Goal: Find specific page/section: Find specific page/section

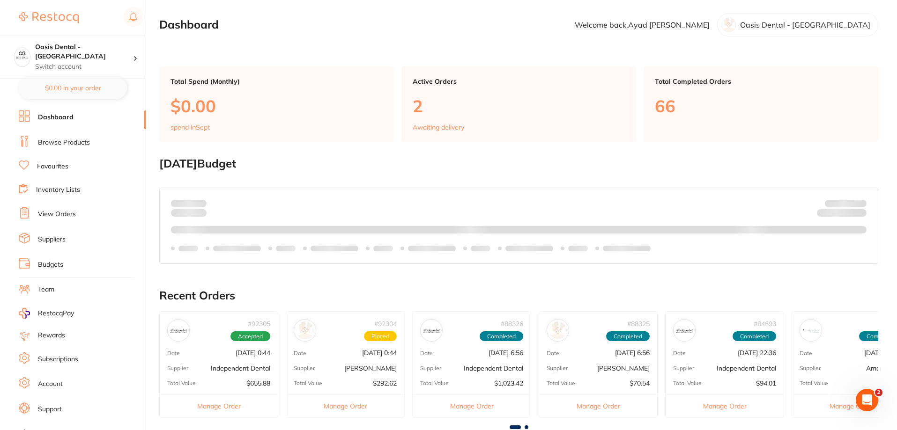
click at [54, 142] on link "Browse Products" at bounding box center [64, 142] width 52 height 9
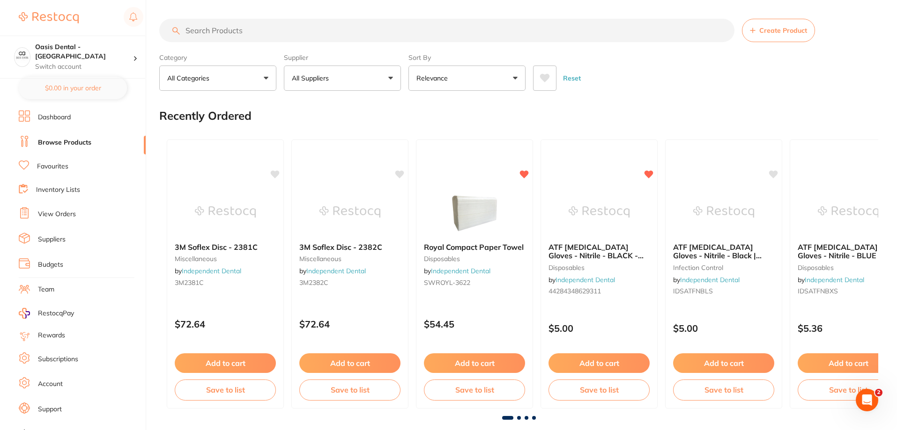
click at [255, 31] on input "search" at bounding box center [446, 30] width 575 height 23
type input "c27 multidem"
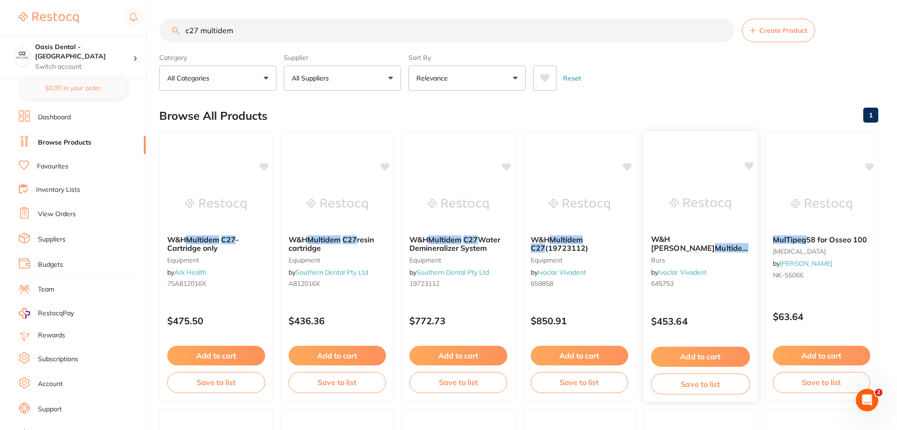
click at [687, 239] on span "W&H [PERSON_NAME]" at bounding box center [683, 244] width 64 height 18
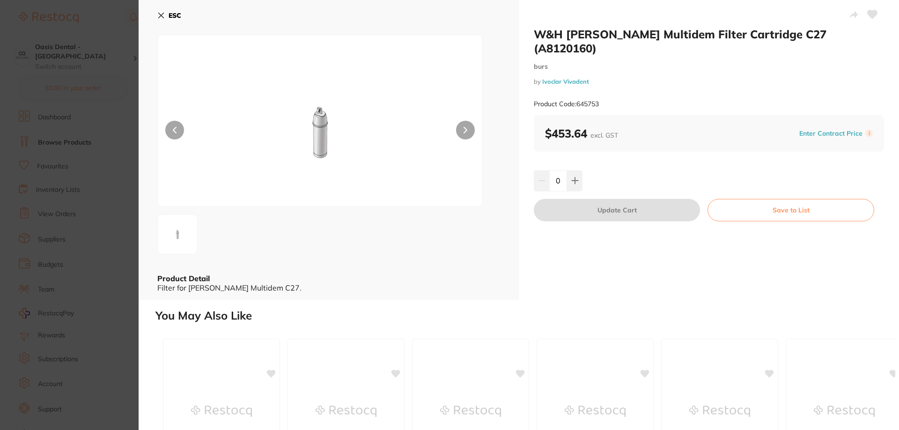
click at [159, 16] on icon at bounding box center [160, 15] width 7 height 7
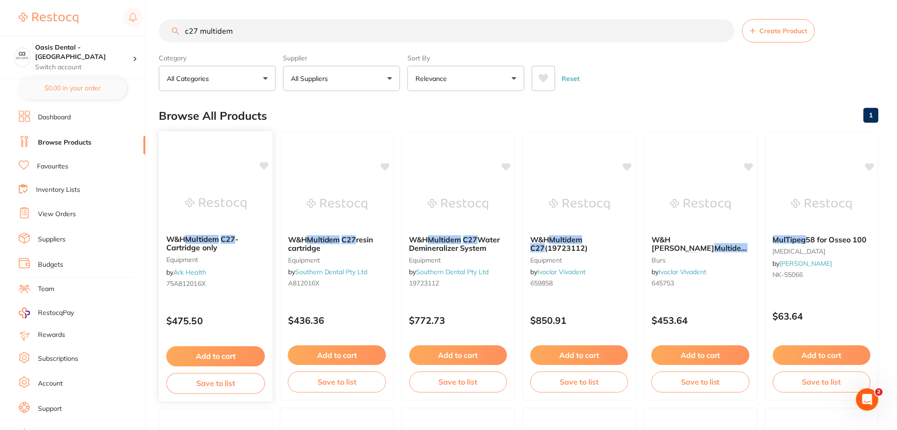
scroll to position [80, 0]
